Goal: Transaction & Acquisition: Register for event/course

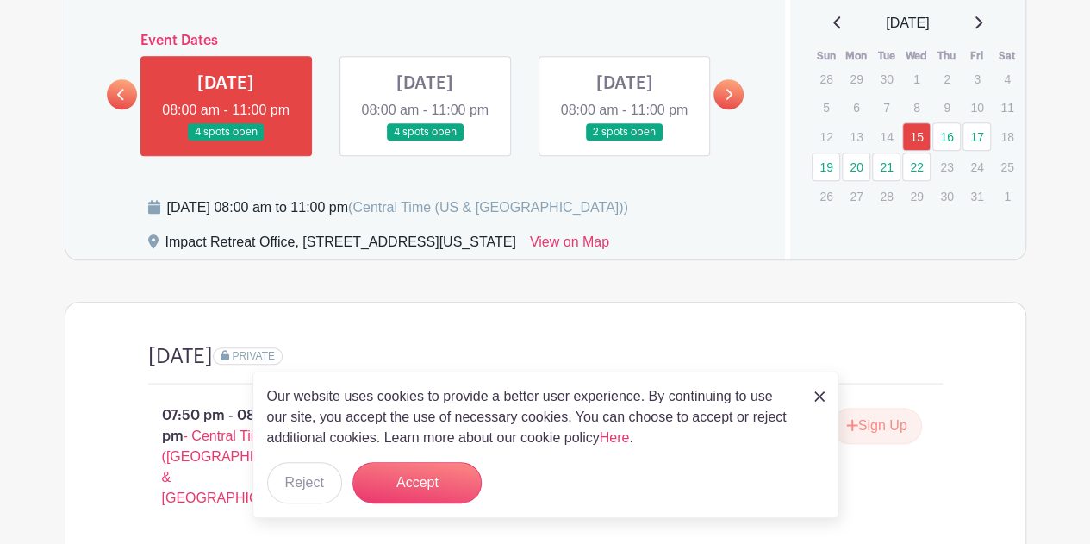
scroll to position [803, 0]
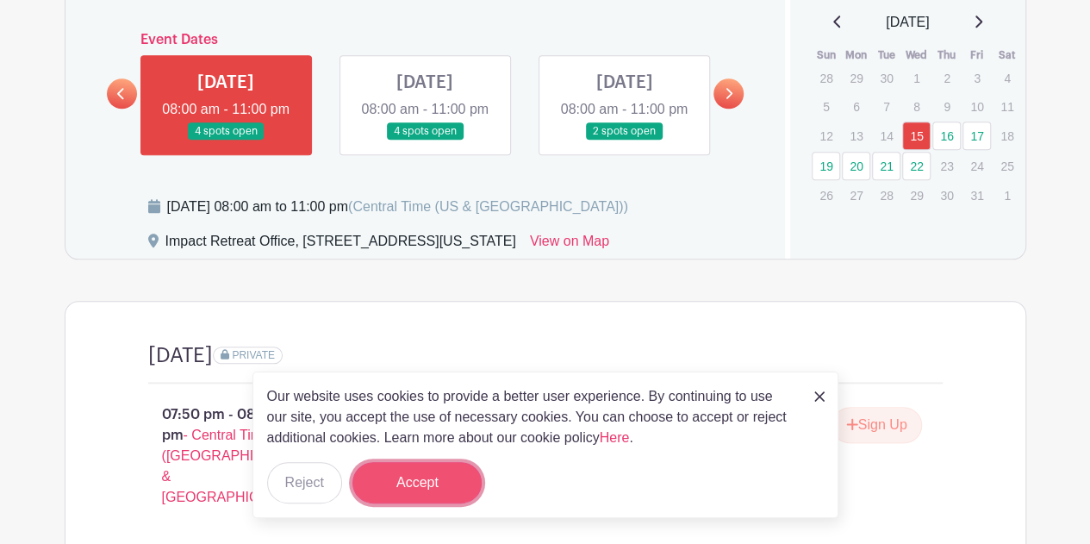
click at [421, 476] on button "Accept" at bounding box center [417, 482] width 129 height 41
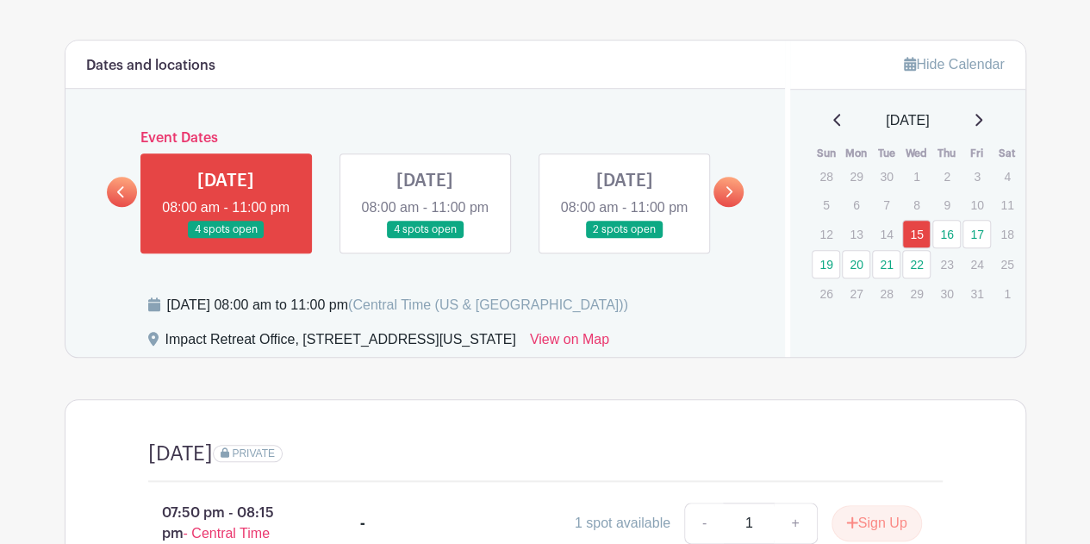
scroll to position [673, 0]
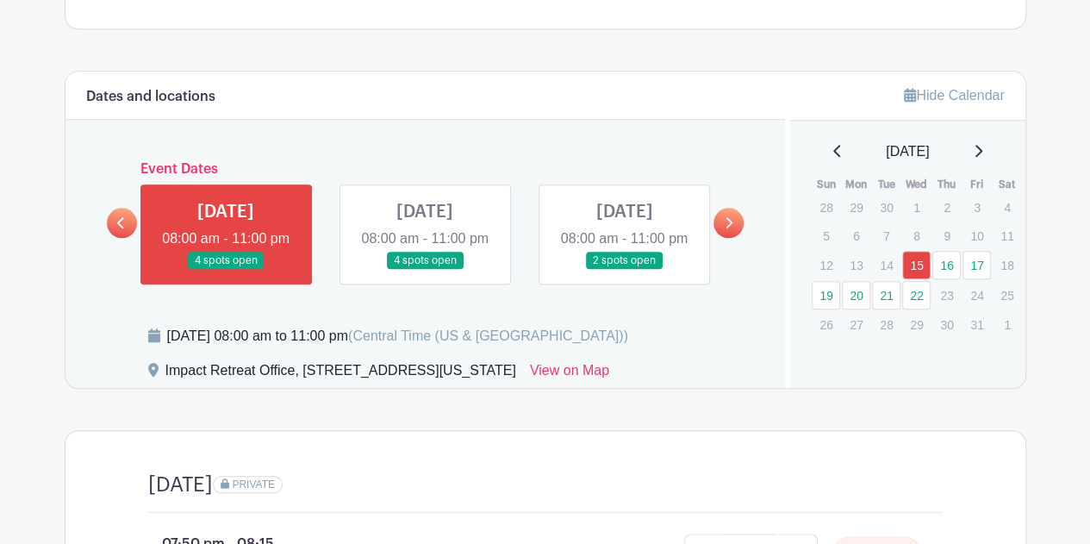
click at [730, 229] on icon at bounding box center [729, 222] width 8 height 13
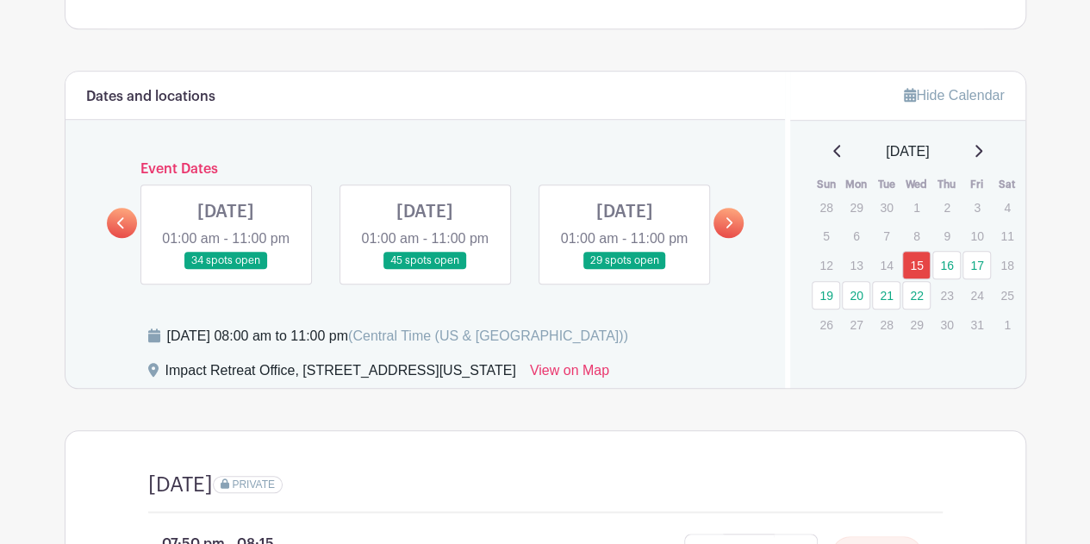
click at [114, 237] on link at bounding box center [122, 223] width 30 height 30
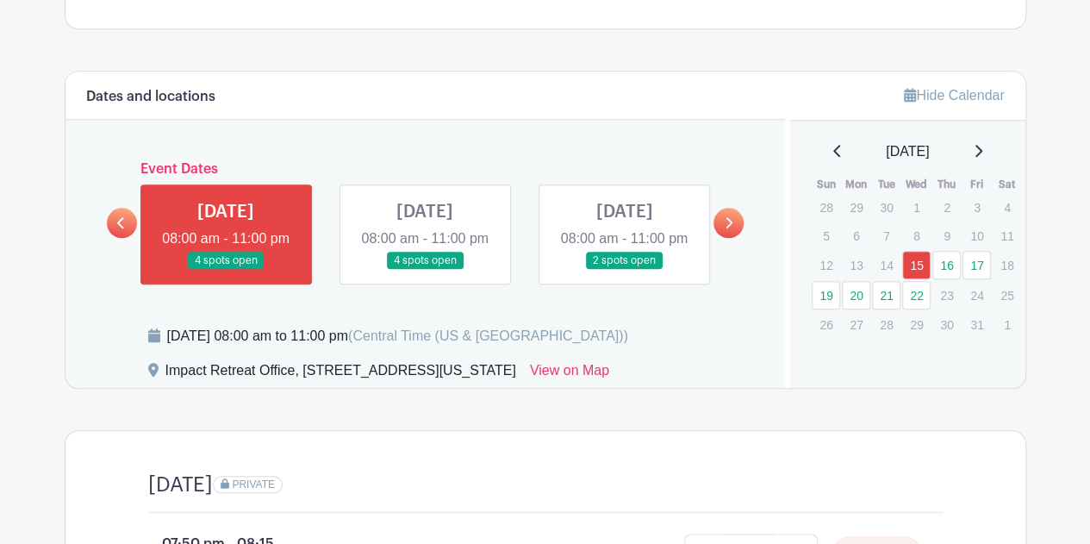
click at [740, 337] on div "Dates and locations Event Dates WED Oct 15, 2025 08:00 am - 11:00 pm 4 spots op…" at bounding box center [426, 230] width 721 height 316
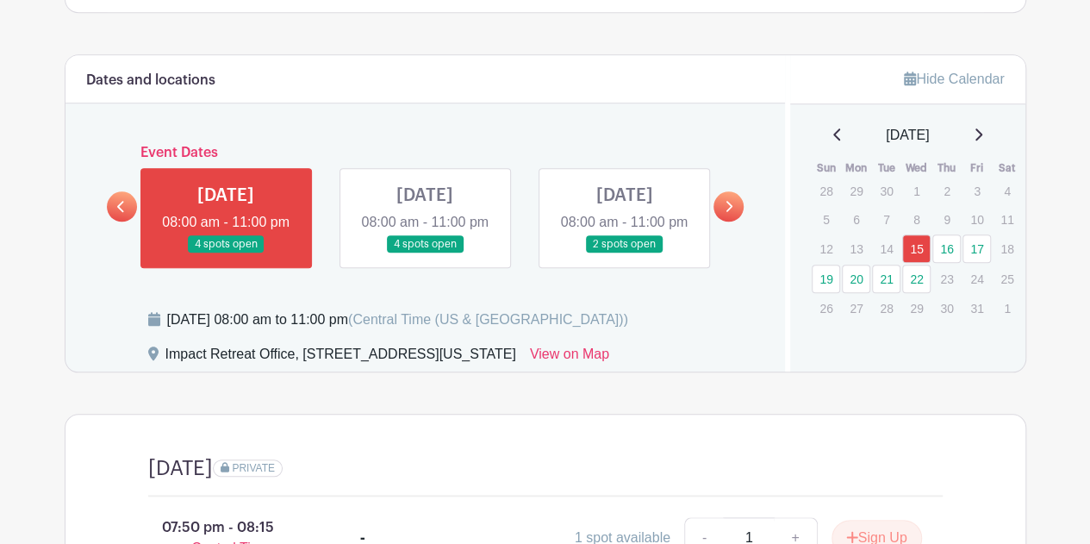
scroll to position [690, 0]
click at [735, 215] on link at bounding box center [729, 206] width 30 height 30
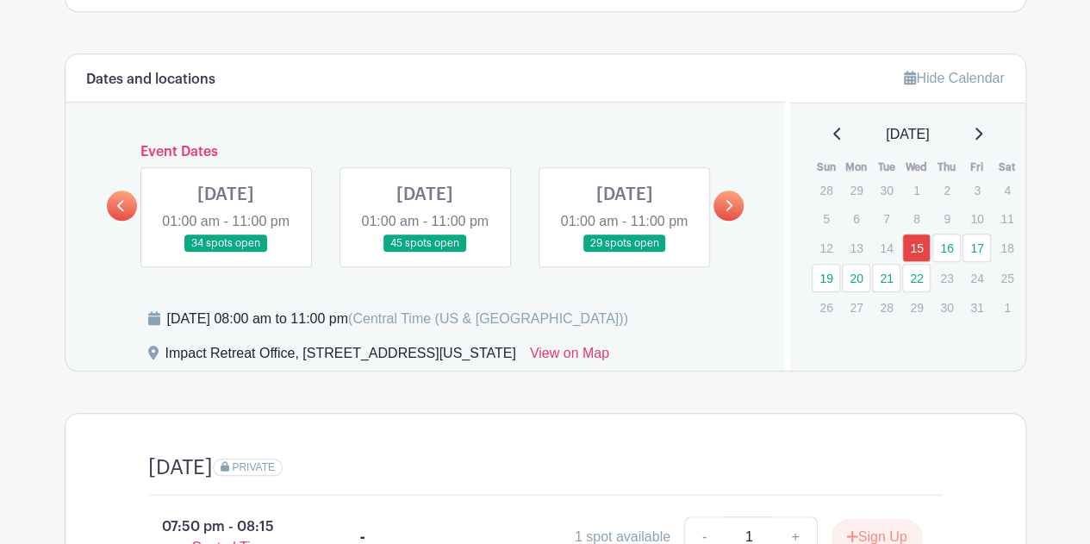
click at [121, 212] on icon at bounding box center [121, 205] width 8 height 13
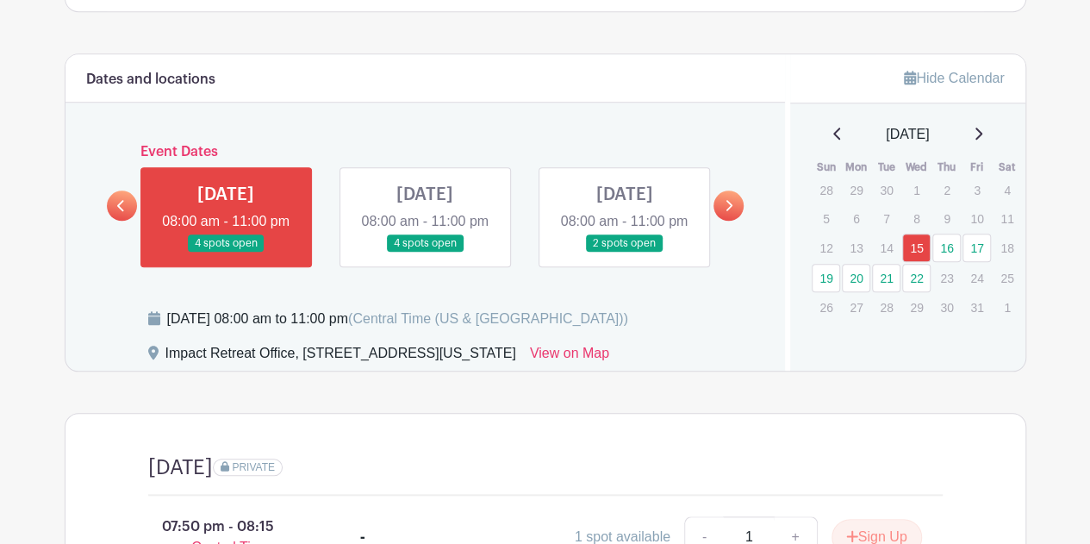
click at [739, 218] on link at bounding box center [729, 206] width 30 height 30
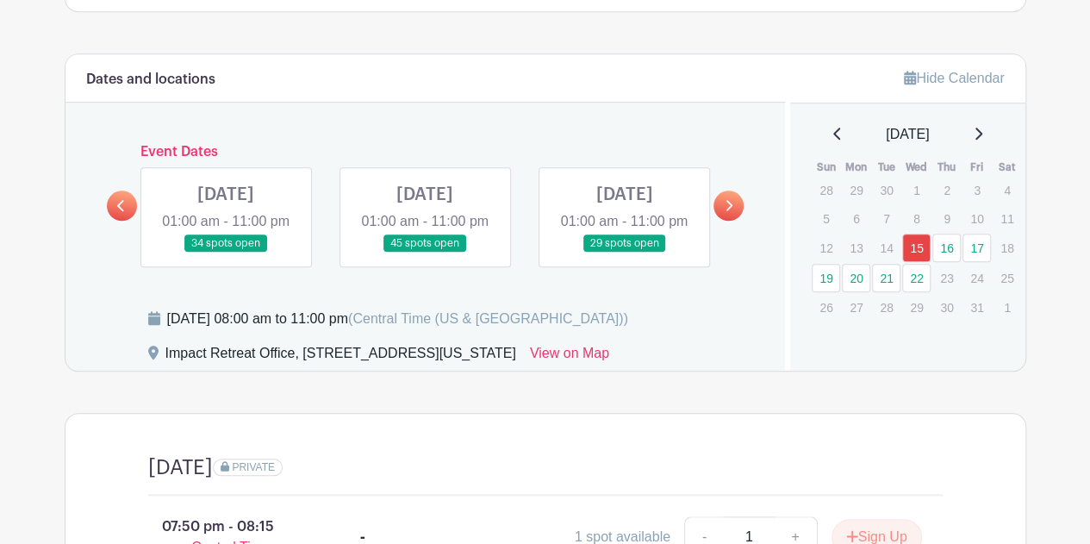
click at [743, 210] on div at bounding box center [729, 206] width 30 height 30
click at [740, 212] on link at bounding box center [729, 206] width 30 height 30
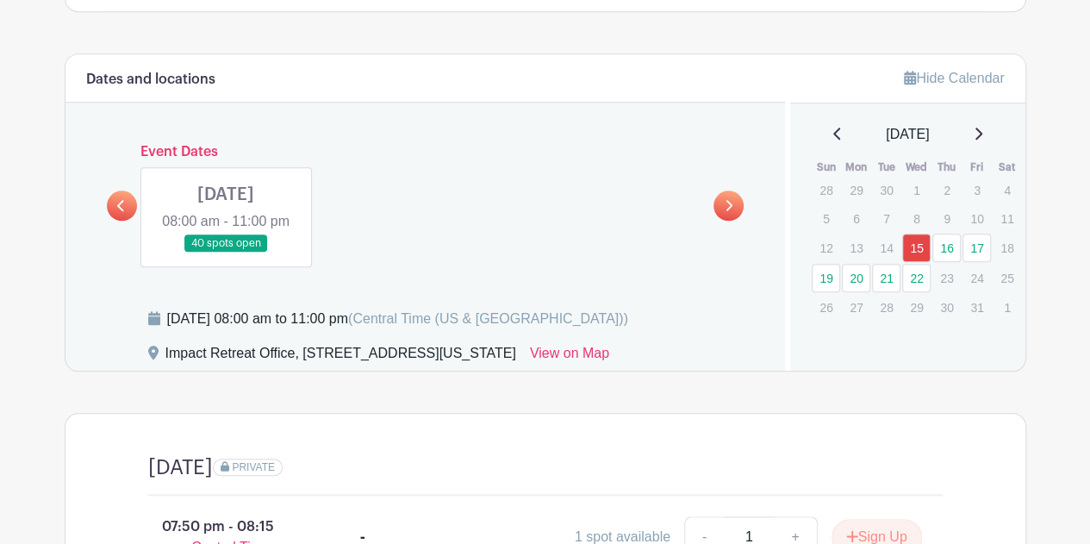
click at [125, 216] on link at bounding box center [122, 206] width 30 height 30
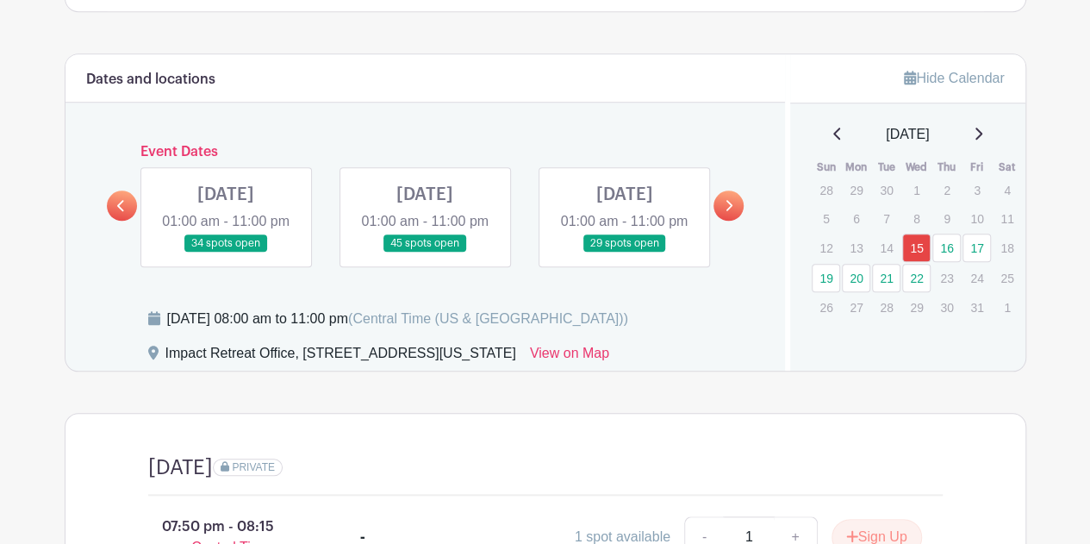
click at [724, 221] on link at bounding box center [729, 206] width 30 height 30
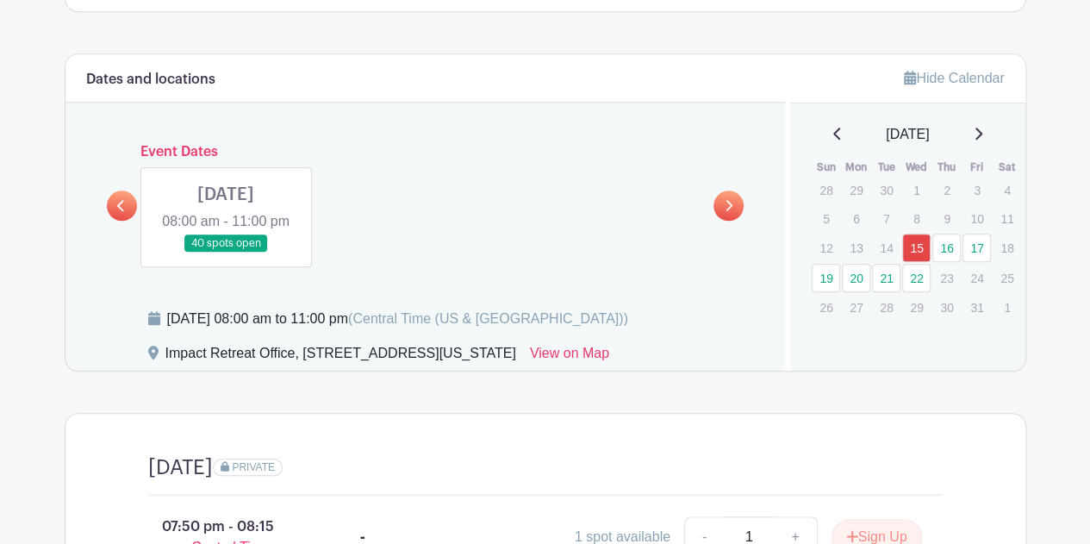
click at [122, 211] on icon at bounding box center [120, 205] width 7 height 11
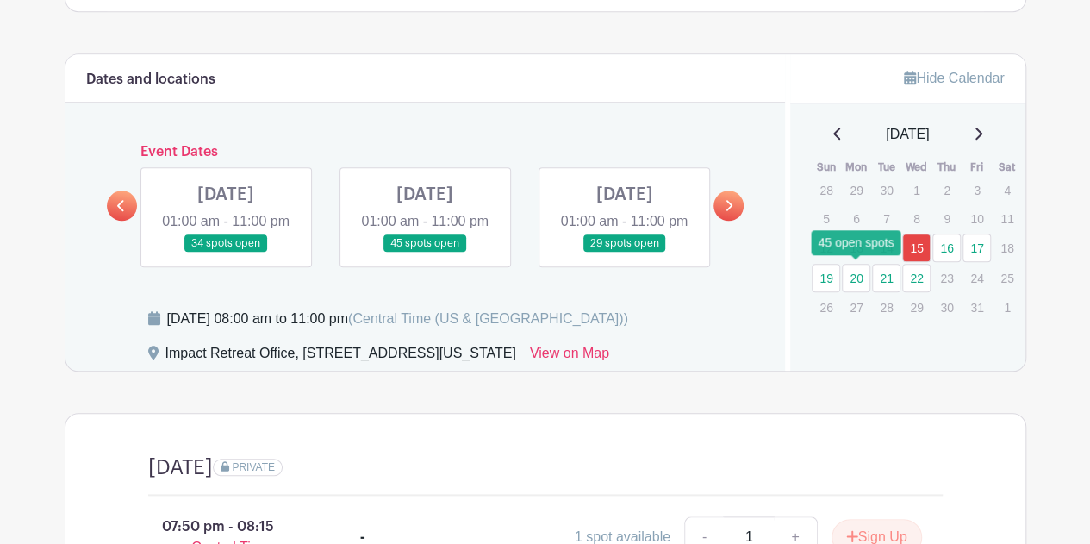
click at [854, 268] on link "20" at bounding box center [856, 278] width 28 height 28
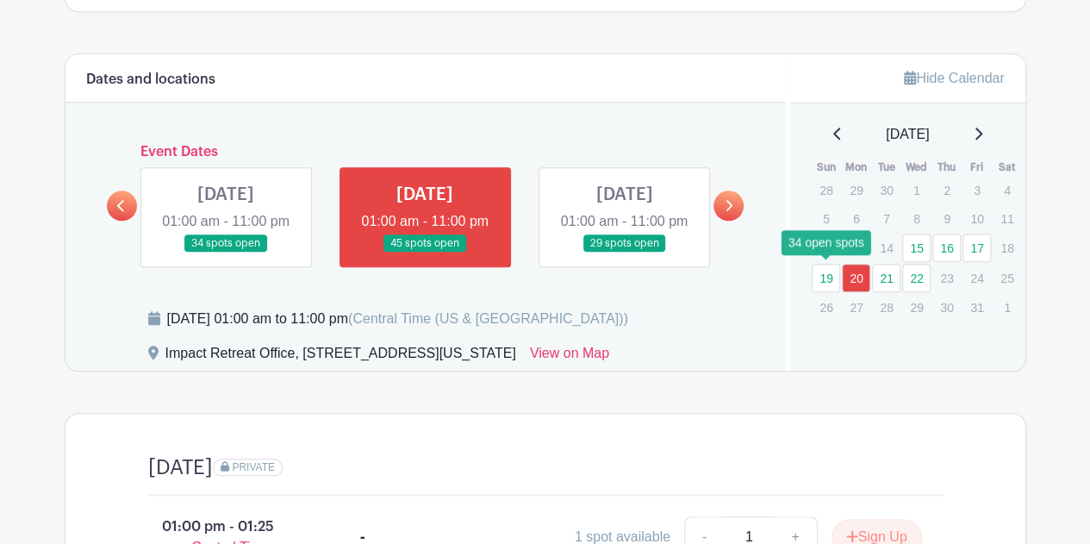
click at [821, 278] on link "19" at bounding box center [826, 278] width 28 height 28
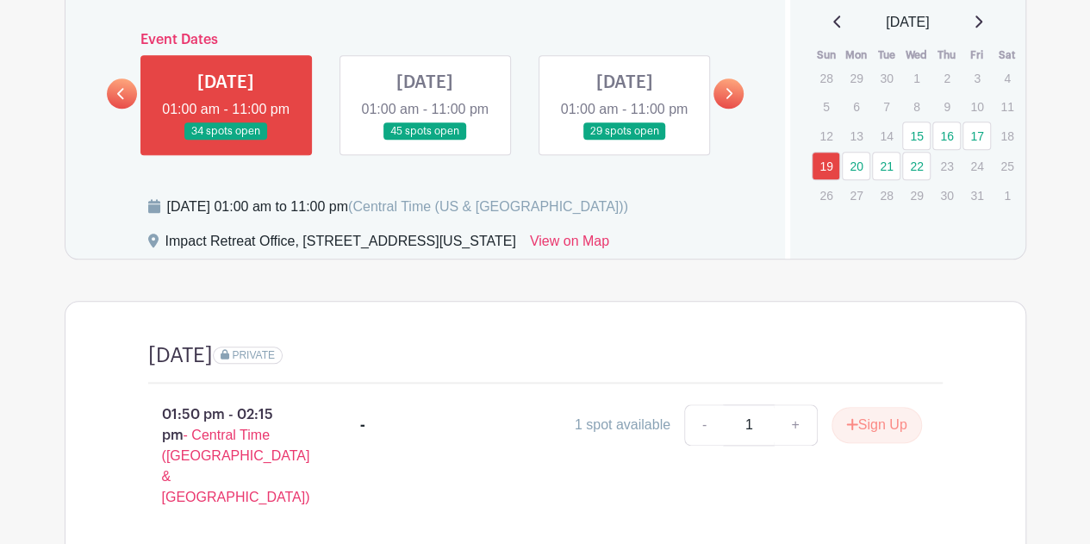
scroll to position [801, 0]
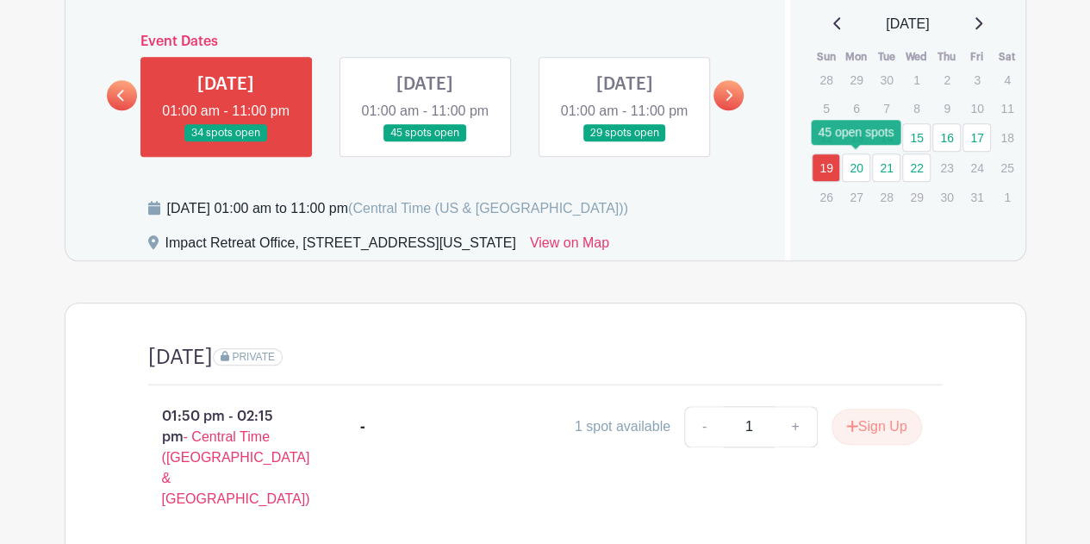
click at [859, 167] on link "20" at bounding box center [856, 167] width 28 height 28
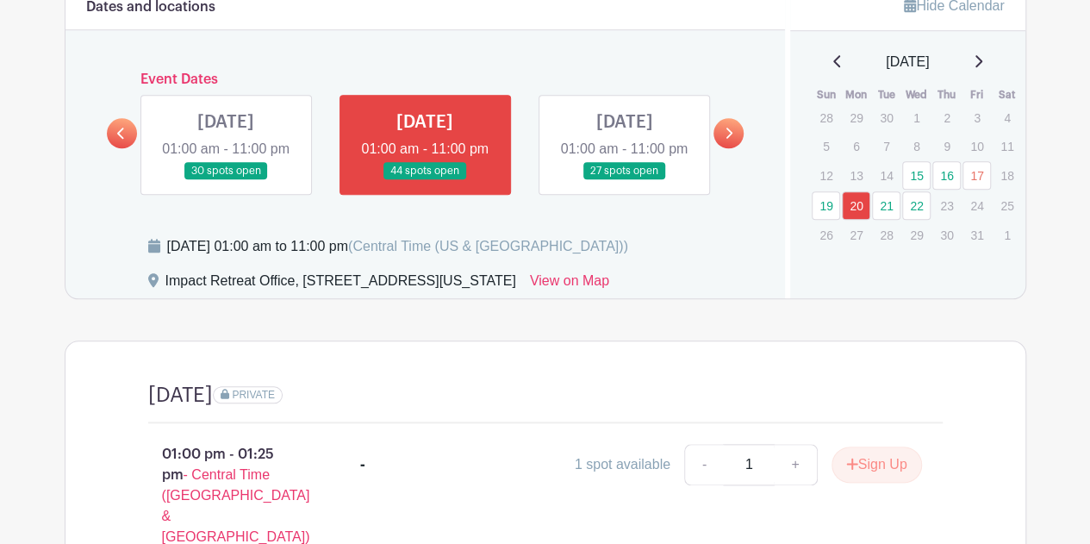
scroll to position [693, 0]
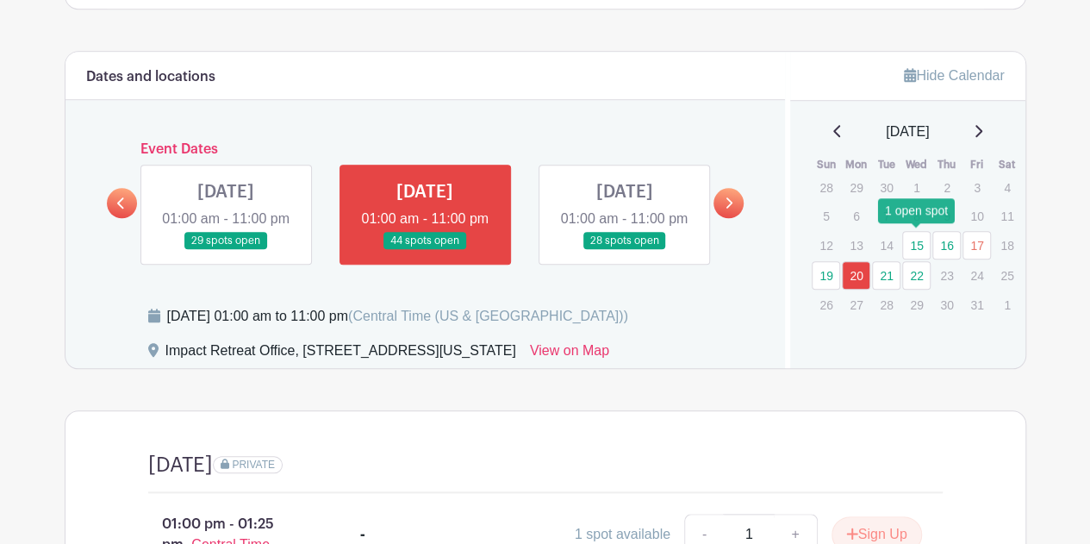
click at [927, 241] on link "15" at bounding box center [917, 245] width 28 height 28
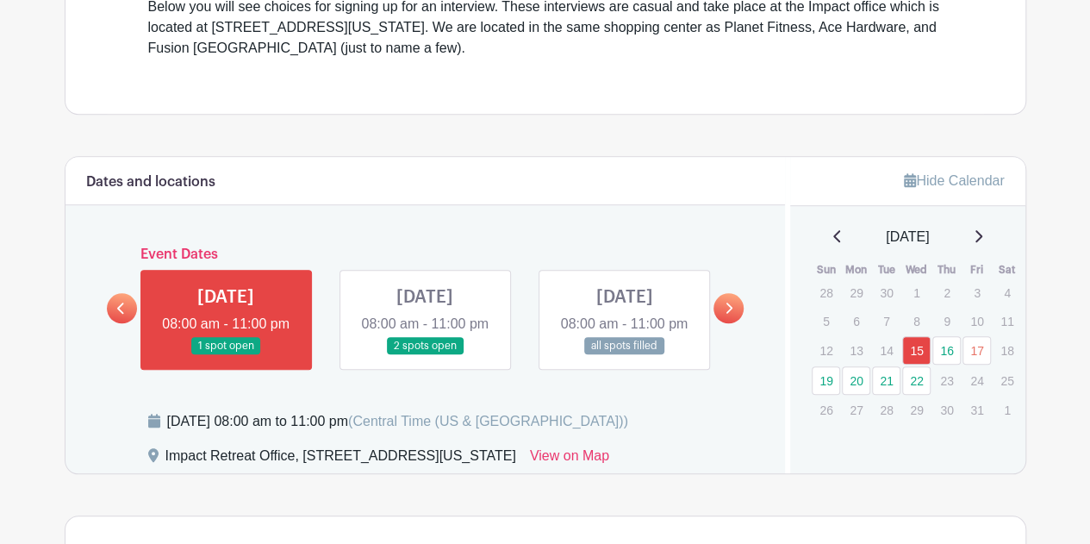
scroll to position [587, 0]
click at [743, 315] on link at bounding box center [729, 309] width 30 height 30
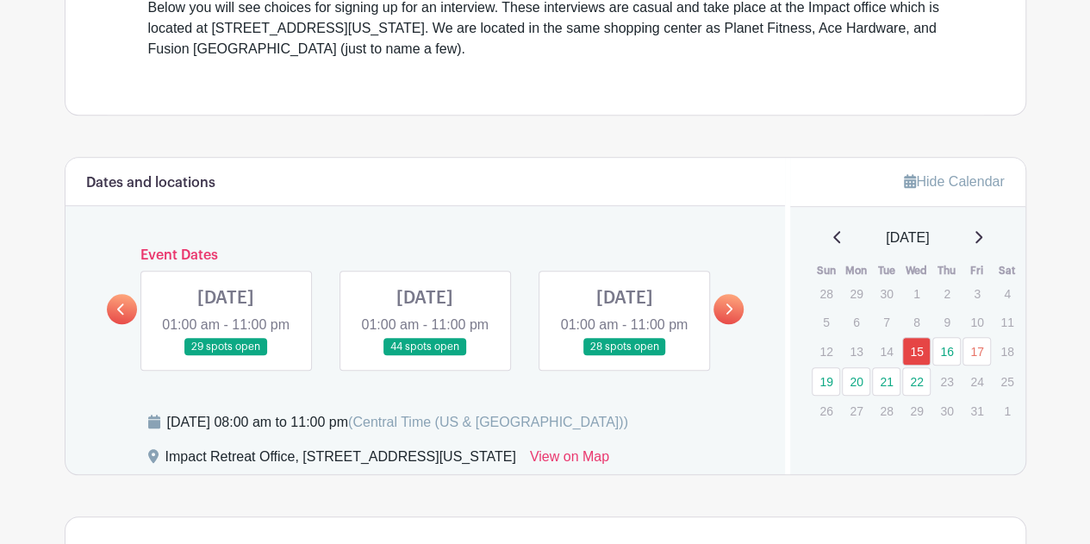
click at [116, 319] on link at bounding box center [122, 309] width 30 height 30
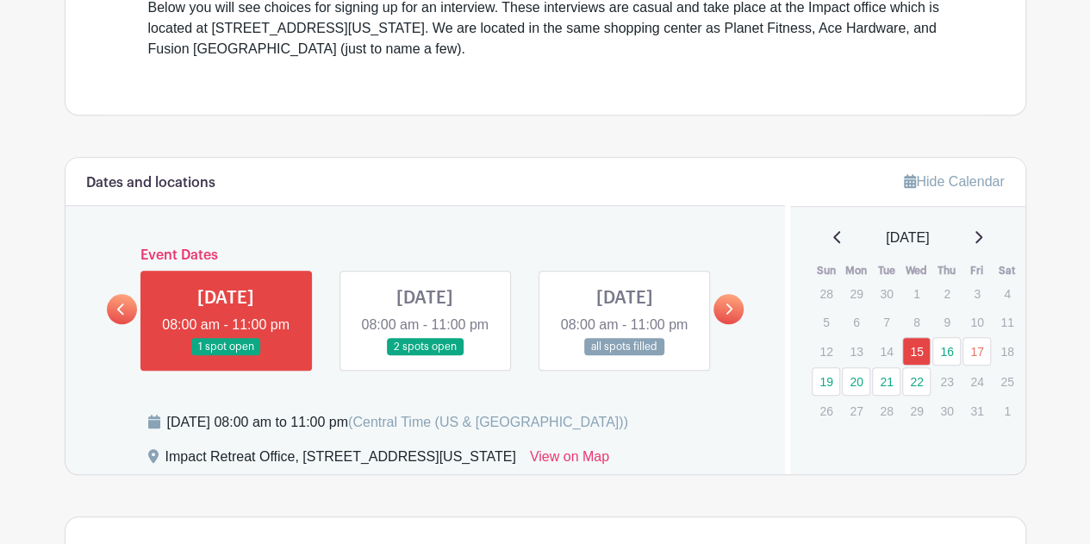
click at [425, 356] on link at bounding box center [425, 356] width 0 height 0
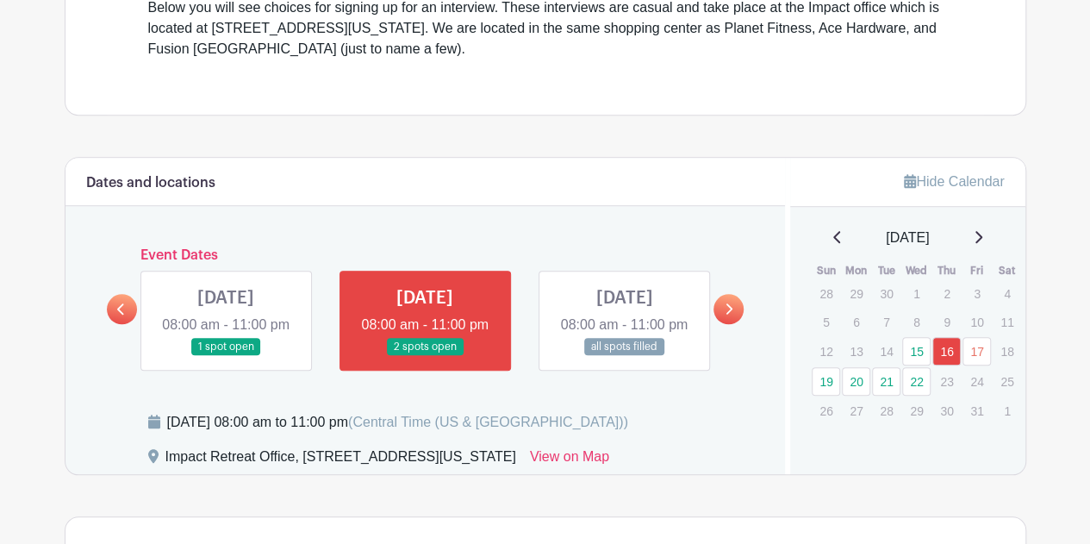
click at [624, 356] on link at bounding box center [624, 356] width 0 height 0
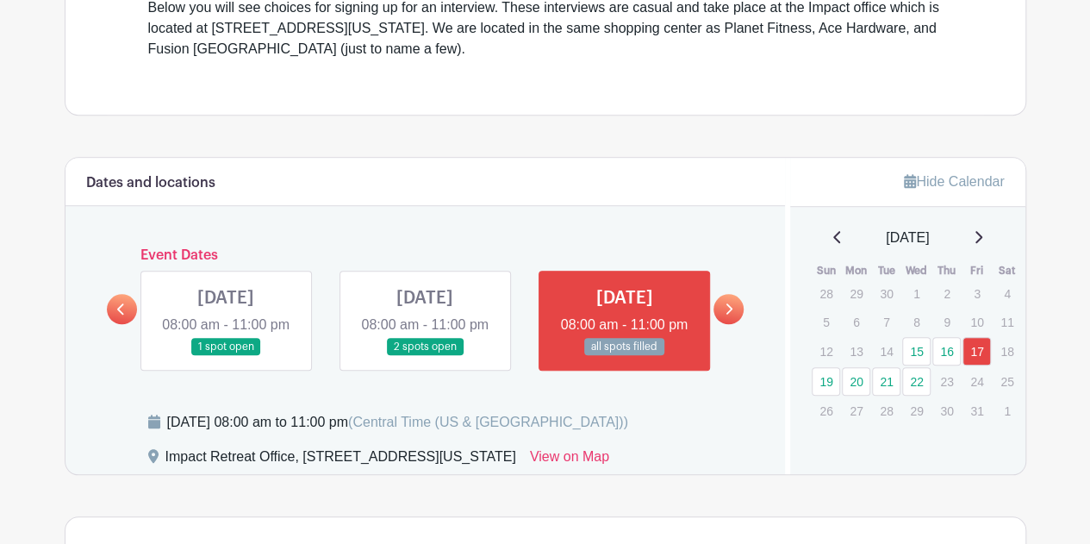
click at [720, 316] on link at bounding box center [729, 309] width 30 height 30
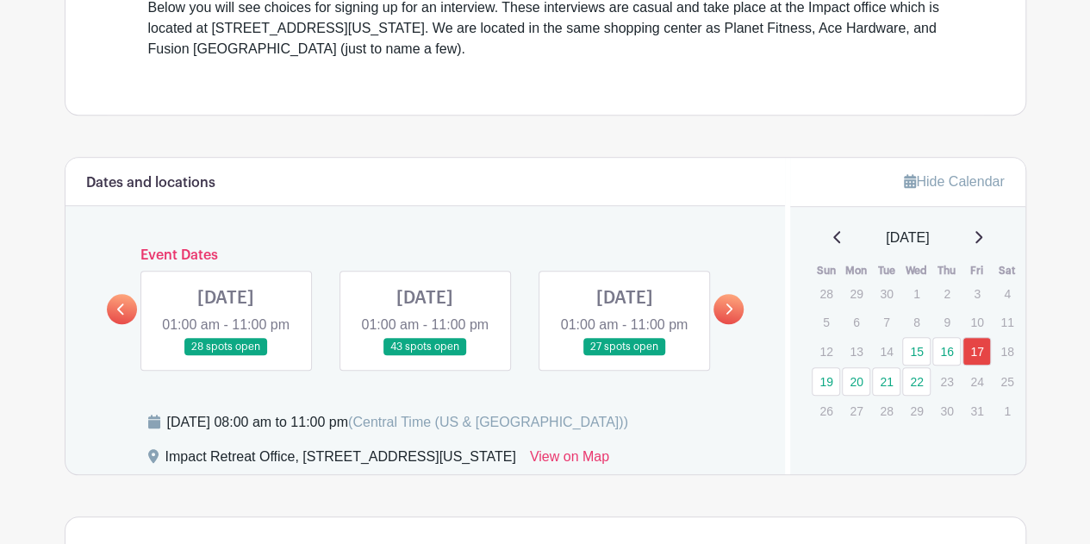
scroll to position [703, 0]
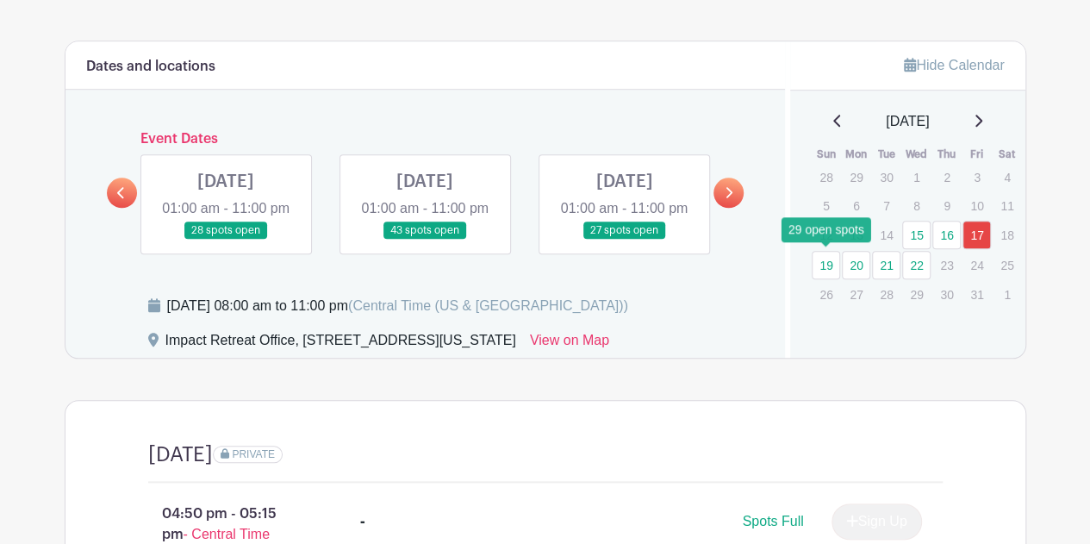
click at [828, 262] on link "19" at bounding box center [826, 265] width 28 height 28
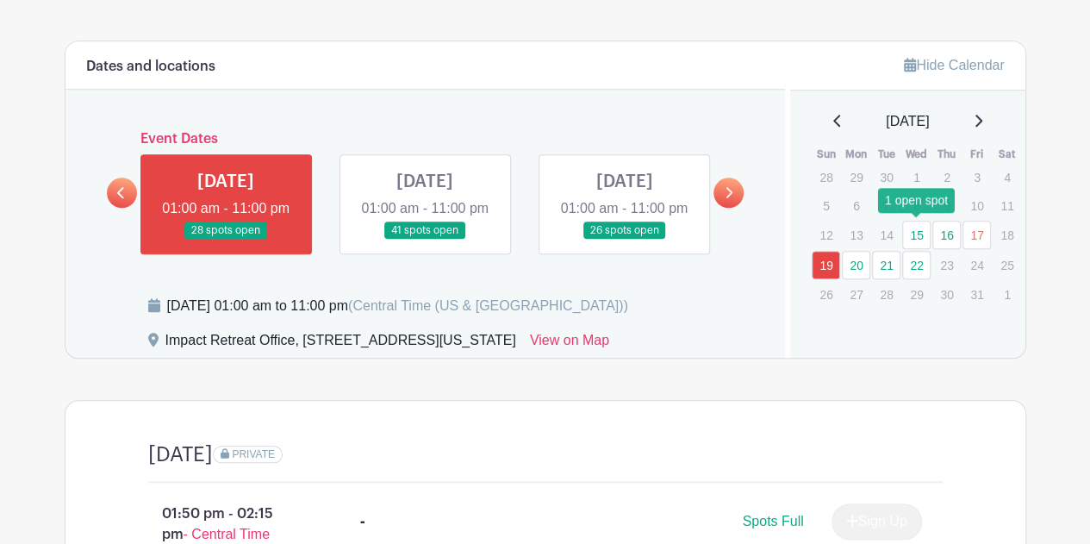
click at [908, 232] on link "15" at bounding box center [917, 235] width 28 height 28
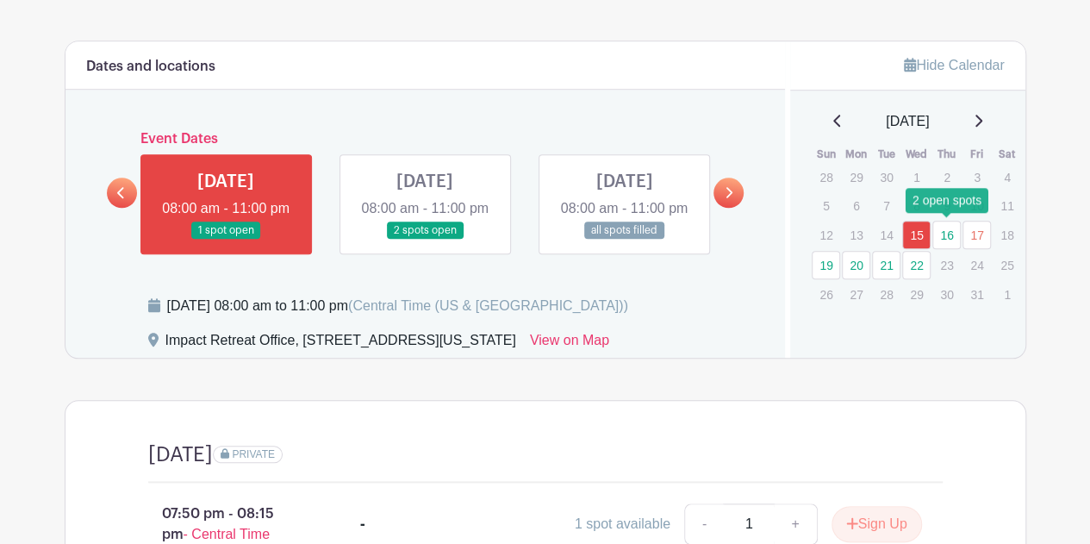
click at [934, 232] on link "16" at bounding box center [947, 235] width 28 height 28
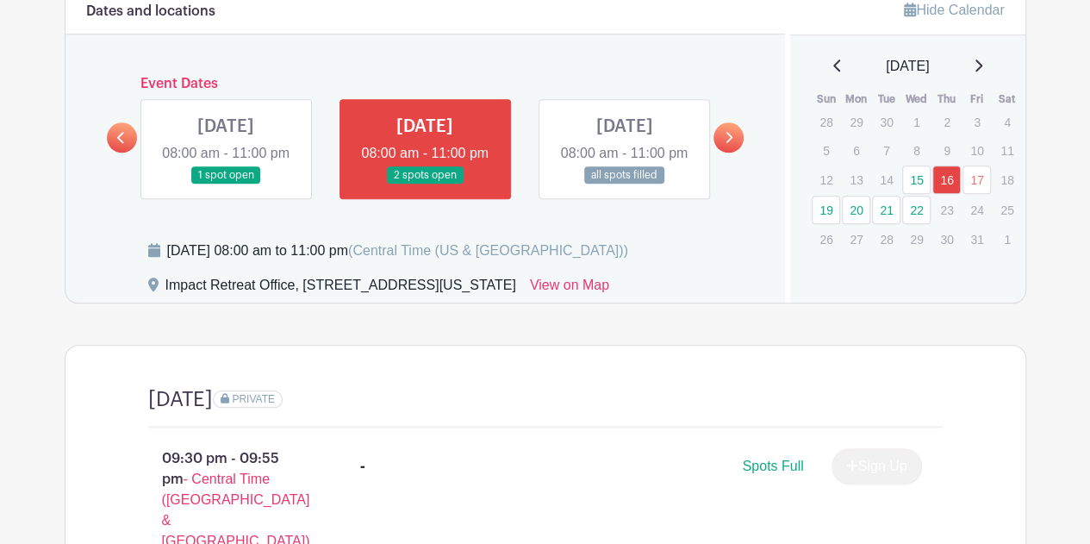
scroll to position [755, 0]
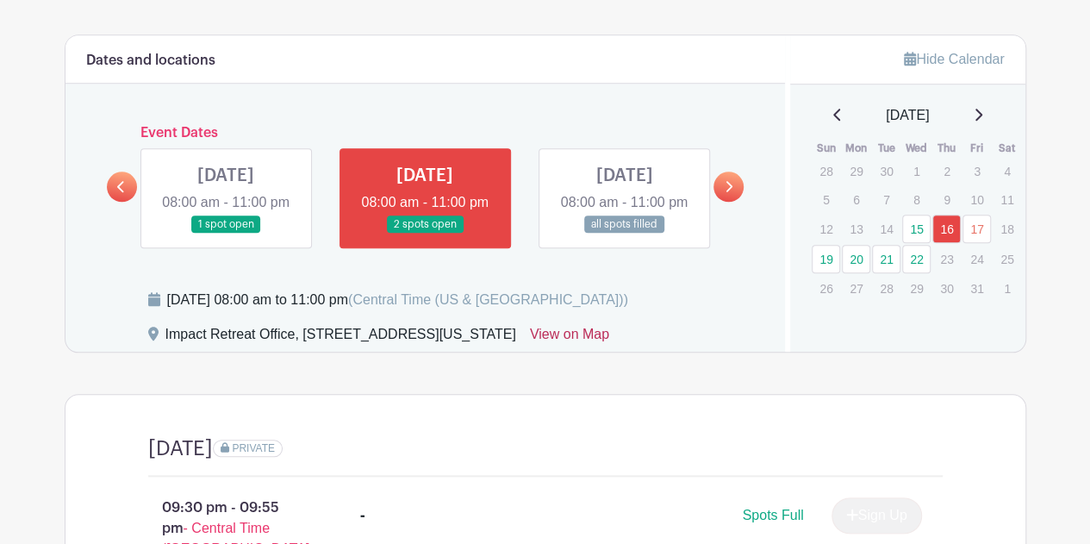
scroll to position [709, 0]
click at [859, 256] on link "20" at bounding box center [856, 260] width 28 height 28
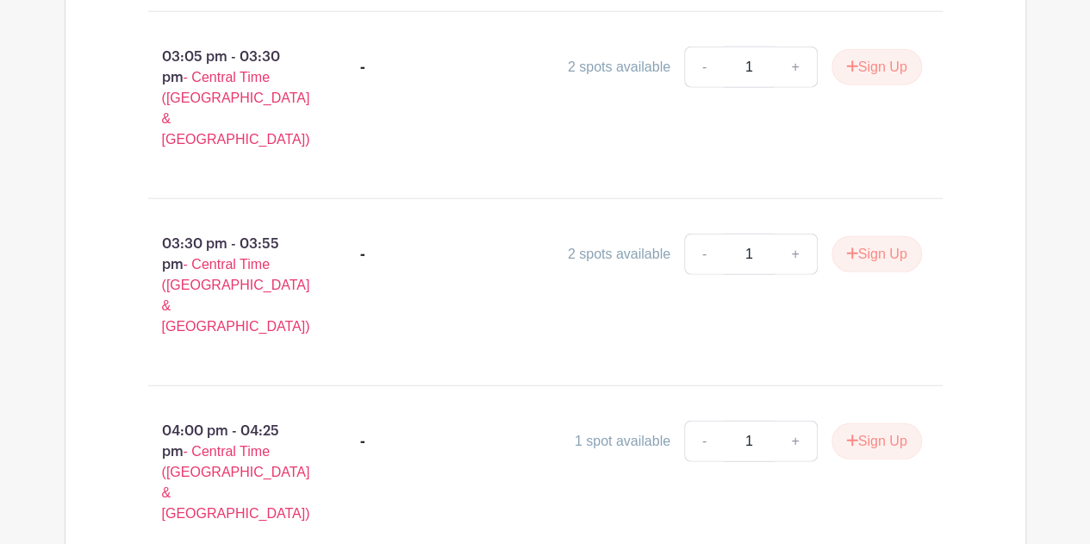
scroll to position [2096, 0]
drag, startPoint x: 790, startPoint y: 322, endPoint x: 638, endPoint y: 291, distance: 155.0
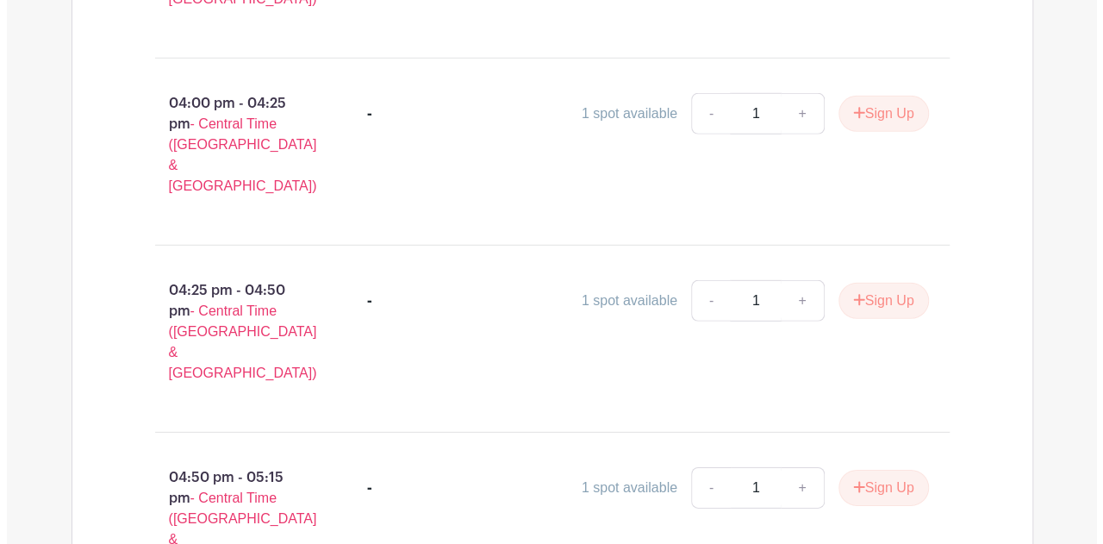
scroll to position [2433, 0]
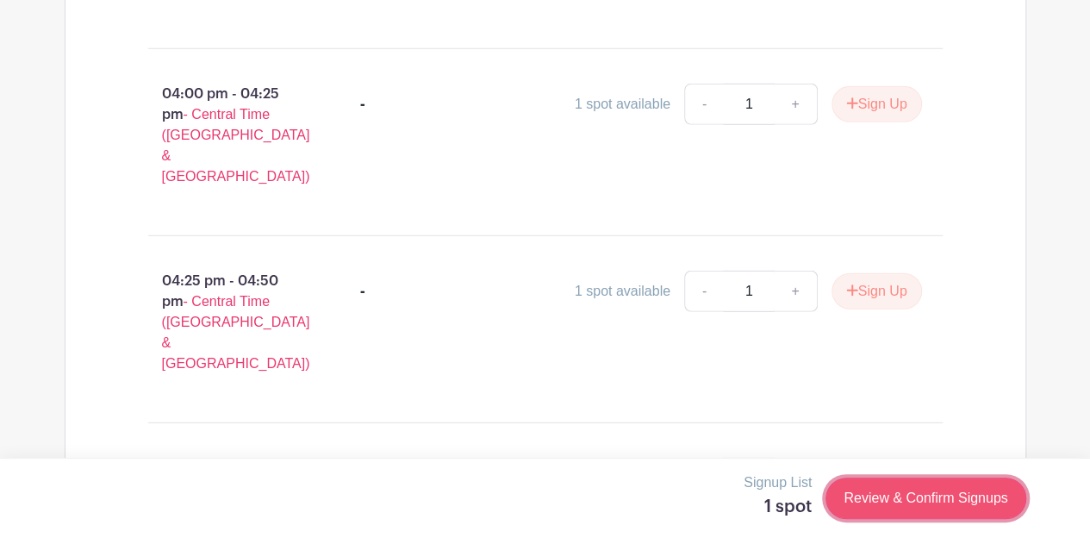
click at [928, 494] on link "Review & Confirm Signups" at bounding box center [926, 498] width 200 height 41
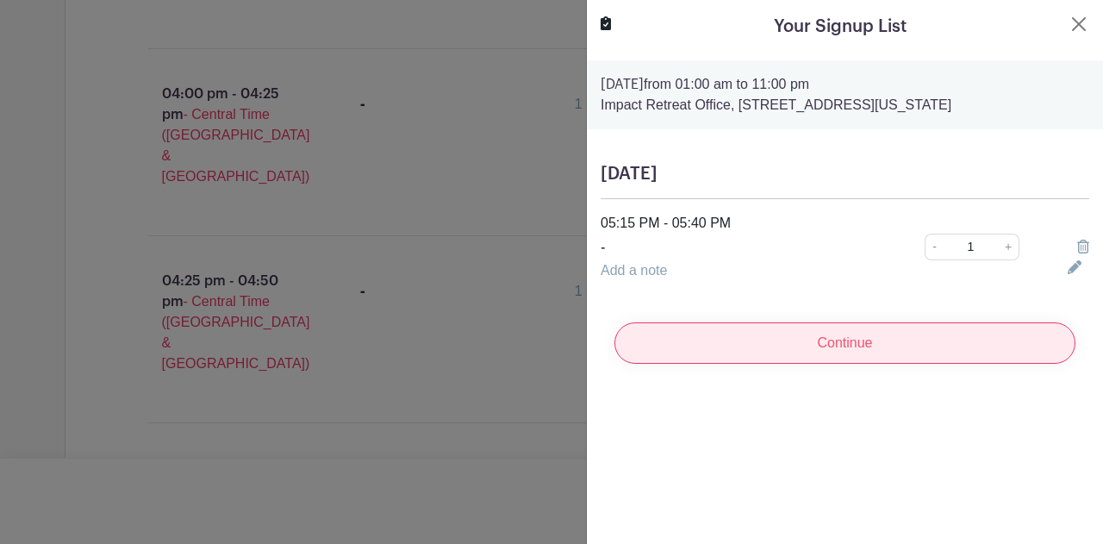
click at [743, 344] on input "Continue" at bounding box center [845, 342] width 461 height 41
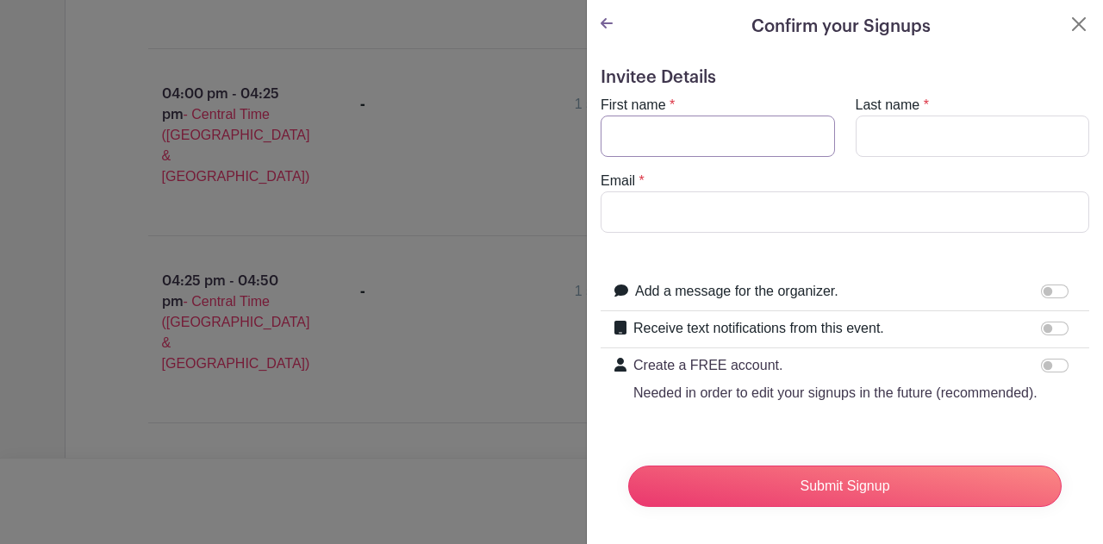
click at [664, 140] on input "First name" at bounding box center [718, 136] width 234 height 41
type input "Ava"
type input "Gonzales"
type input "avacharis.gonzales@gmail.com"
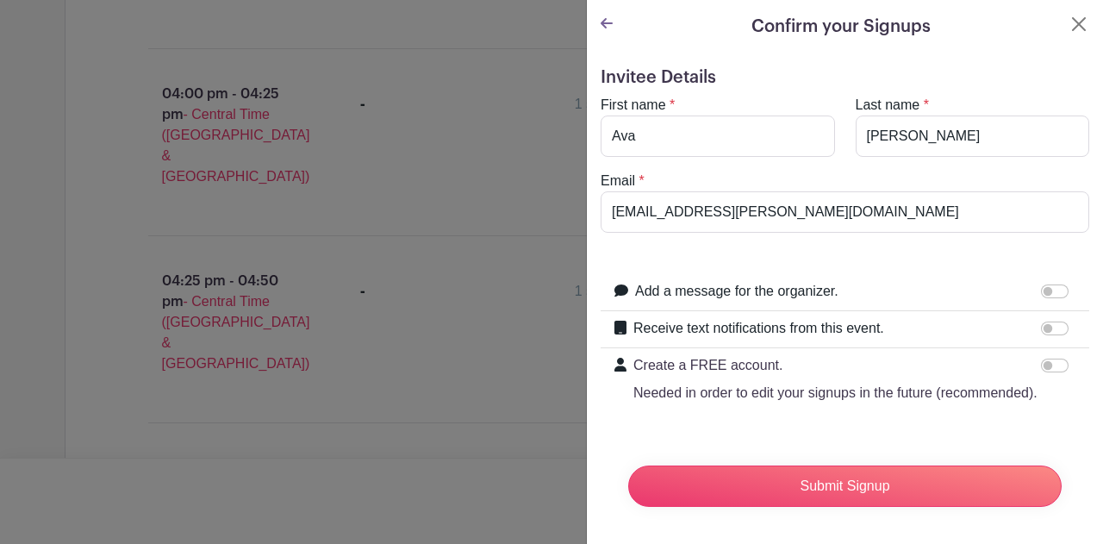
click at [893, 173] on div "Email * avacharis.gonzales@gmail.com" at bounding box center [844, 202] width 509 height 62
click at [609, 28] on icon at bounding box center [607, 23] width 12 height 14
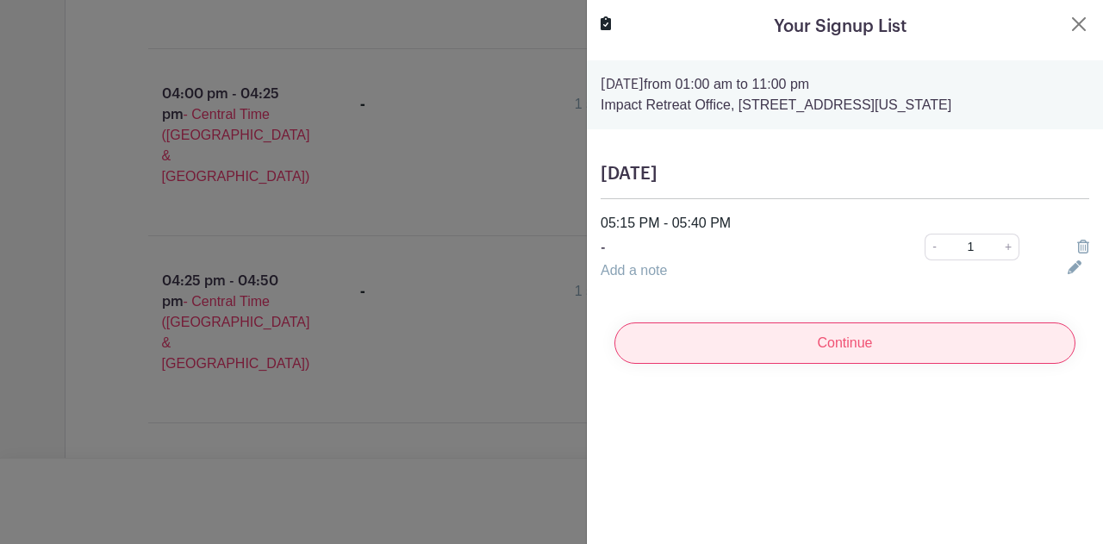
click at [853, 341] on input "Continue" at bounding box center [845, 342] width 461 height 41
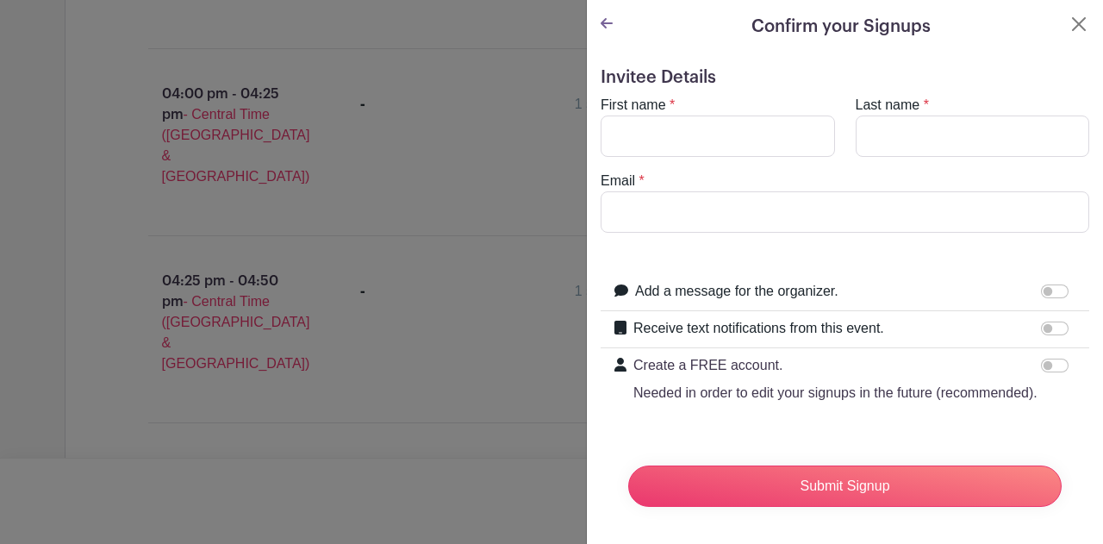
click at [727, 165] on turbo-frame "First name * Last name * Email *" at bounding box center [845, 164] width 489 height 138
click at [706, 147] on input "First name" at bounding box center [718, 136] width 234 height 41
type input "Ava"
type input "Gonzales"
type input "avacharis.gonzales@gmail.com"
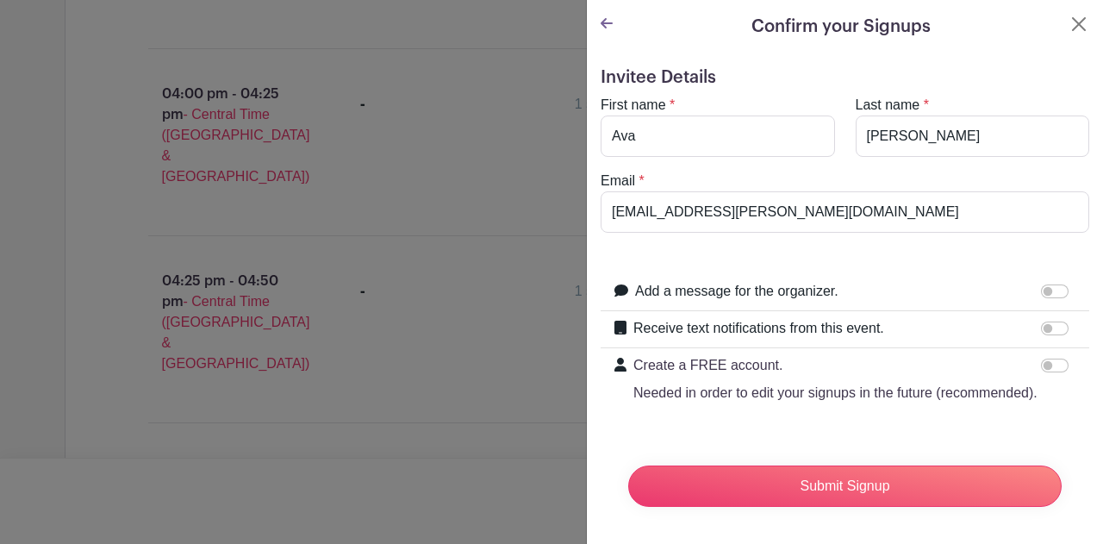
click at [849, 173] on div "Email * avacharis.gonzales@gmail.com" at bounding box center [844, 202] width 509 height 62
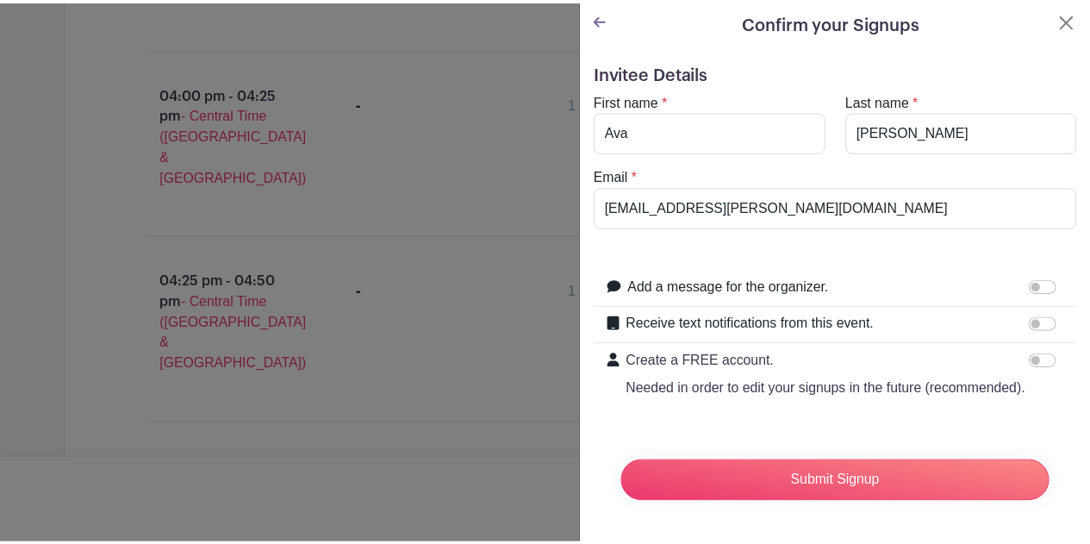
scroll to position [0, 0]
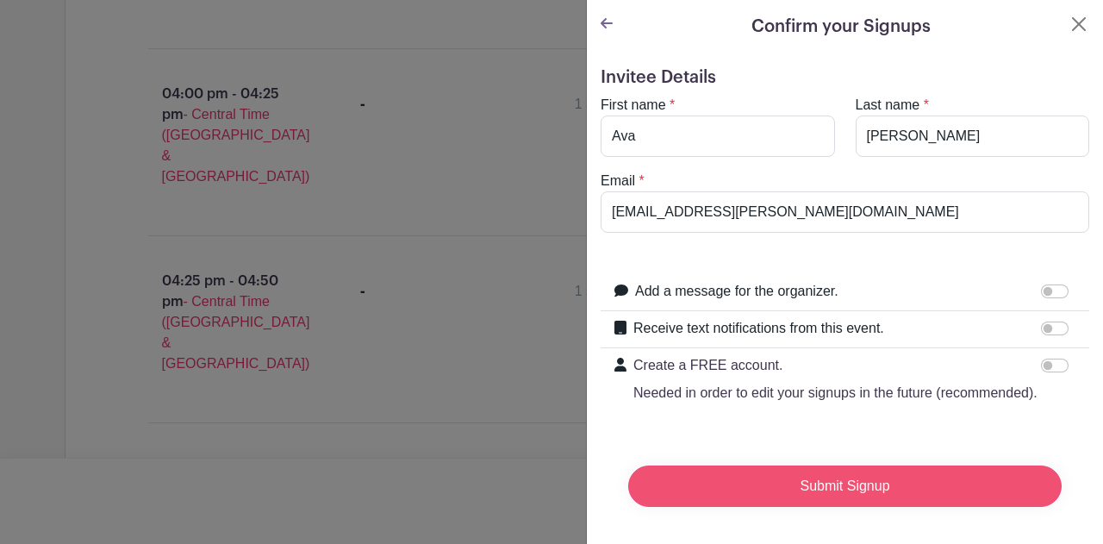
click at [909, 488] on input "Submit Signup" at bounding box center [845, 486] width 434 height 41
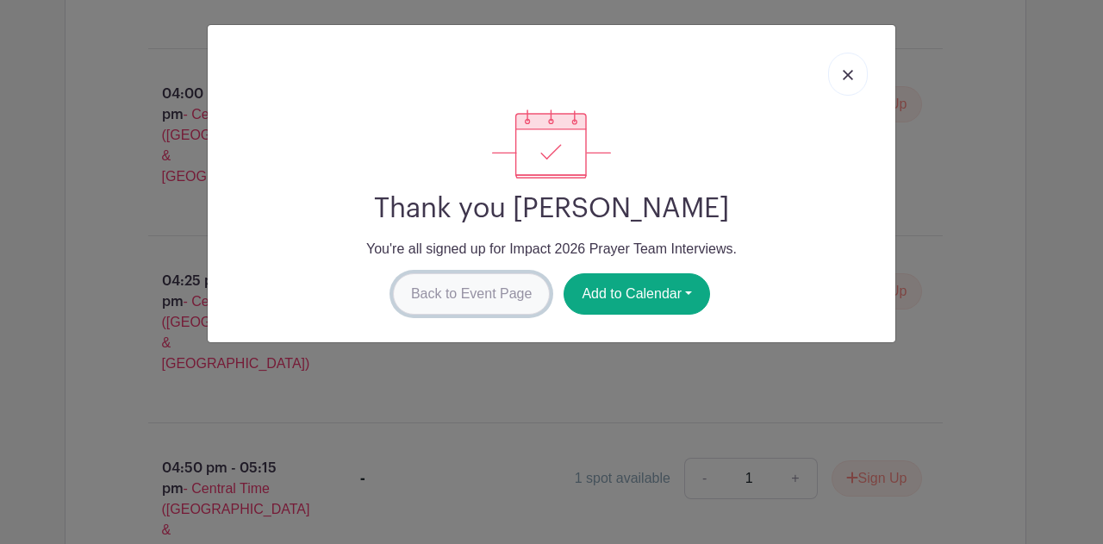
click at [523, 297] on link "Back to Event Page" at bounding box center [472, 293] width 158 height 41
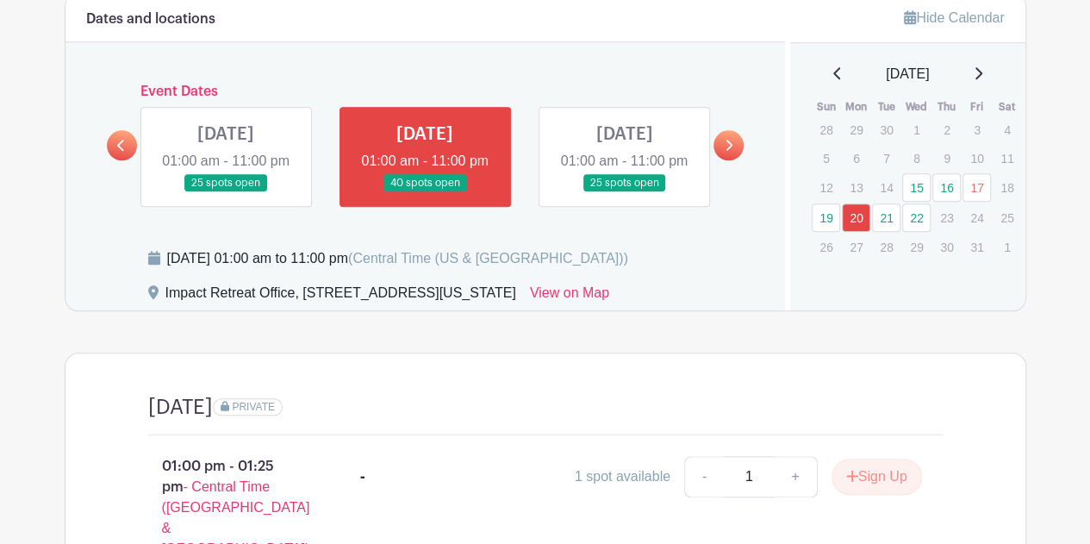
scroll to position [753, 0]
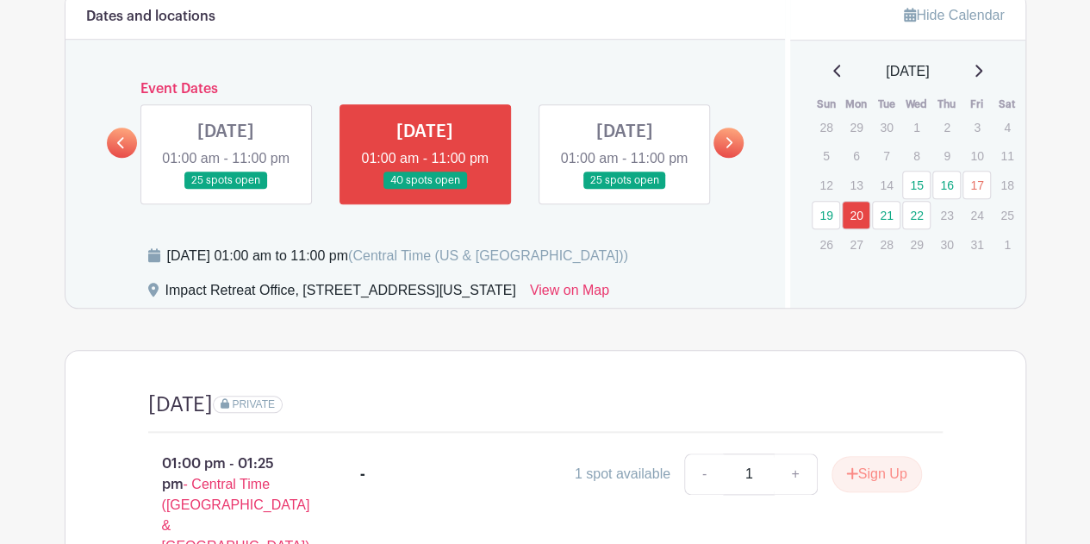
click at [128, 158] on link at bounding box center [122, 143] width 30 height 30
click at [113, 137] on div "Event Dates [DATE] 08:00 am - 11:00 pm 1 spot open [DATE] 08:00 am - 11:00 pm 2…" at bounding box center [426, 142] width 638 height 123
click at [119, 147] on icon at bounding box center [121, 142] width 8 height 13
